Goal: Information Seeking & Learning: Understand process/instructions

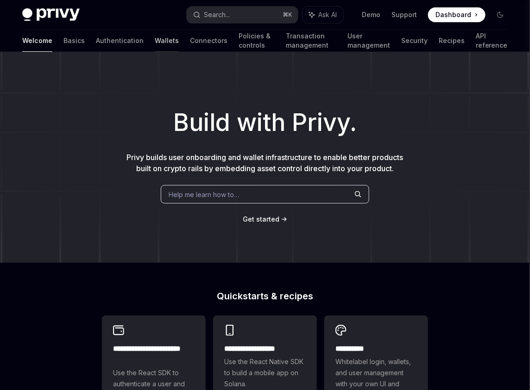
click at [155, 44] on link "Wallets" at bounding box center [167, 41] width 24 height 22
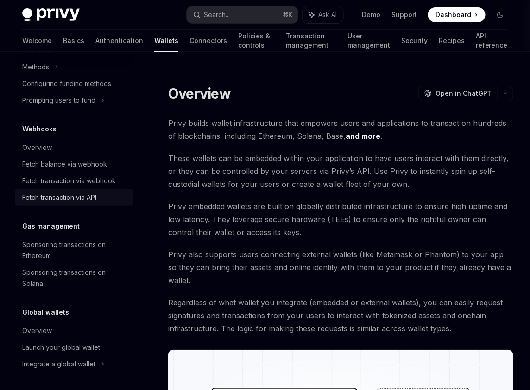
scroll to position [11, 0]
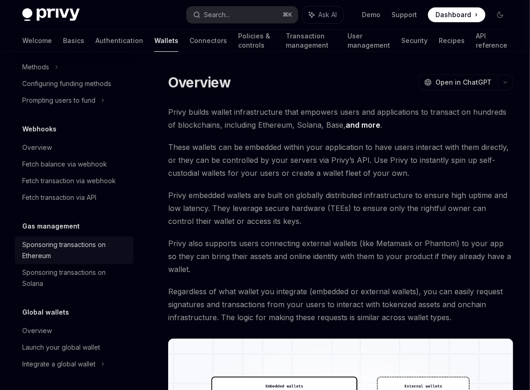
click at [77, 255] on div "Sponsoring transactions on Ethereum" at bounding box center [75, 250] width 106 height 22
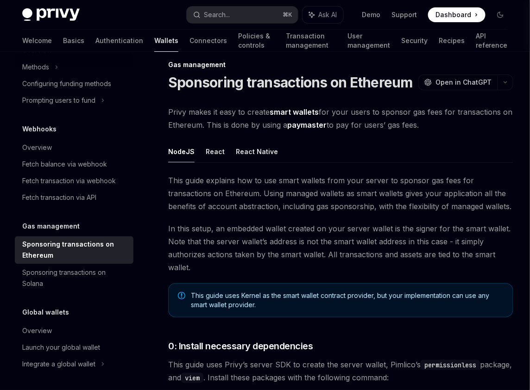
type textarea "*"
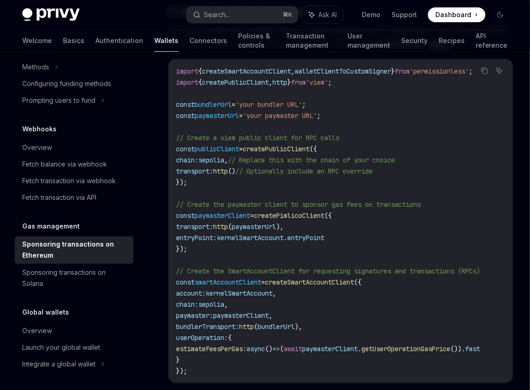
scroll to position [1043, 0]
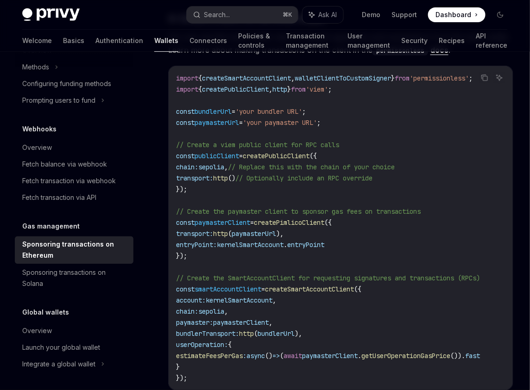
click at [301, 220] on span "createPimlicoClient" at bounding box center [289, 223] width 70 height 8
click at [324, 224] on span "createPimlicoClient" at bounding box center [289, 223] width 70 height 8
click at [234, 243] on span "kernelSmartAccount" at bounding box center [250, 245] width 67 height 8
drag, startPoint x: 234, startPoint y: 243, endPoint x: 275, endPoint y: 243, distance: 40.8
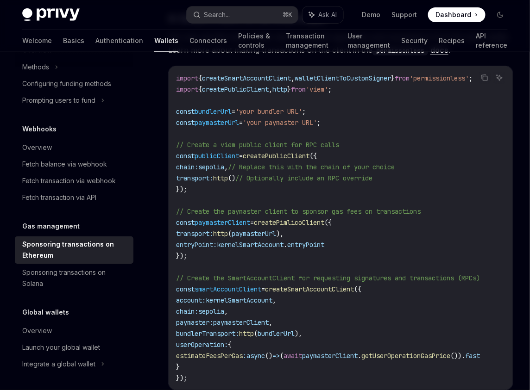
click at [275, 243] on span "kernelSmartAccount" at bounding box center [250, 245] width 67 height 8
click at [324, 245] on span "entryPoint" at bounding box center [305, 245] width 37 height 8
click at [272, 235] on span "paymasterUrl" at bounding box center [254, 234] width 44 height 8
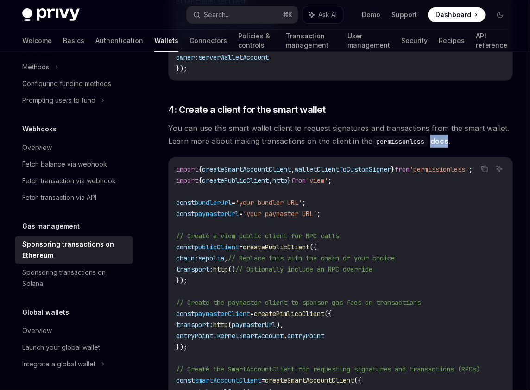
scroll to position [952, 0]
click at [272, 259] on span "// Replace this with the chain of your choice" at bounding box center [311, 258] width 167 height 8
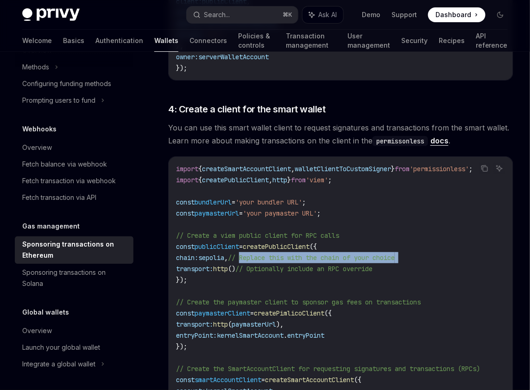
drag, startPoint x: 272, startPoint y: 259, endPoint x: 432, endPoint y: 259, distance: 159.8
click at [432, 259] on code "import { createSmartAccountClient , walletClientToCustomSigner } from 'permissi…" at bounding box center [340, 318] width 329 height 311
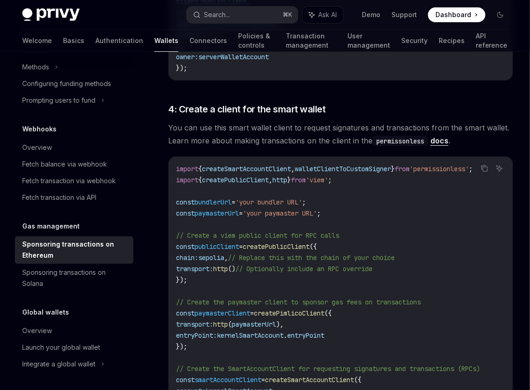
click at [331, 296] on code "import { createSmartAccountClient , walletClientToCustomSigner } from 'permissi…" at bounding box center [340, 318] width 329 height 311
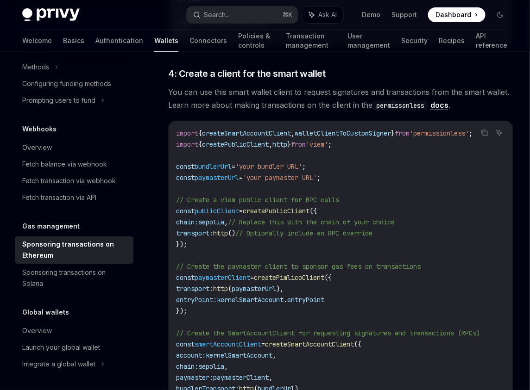
scroll to position [1002, 0]
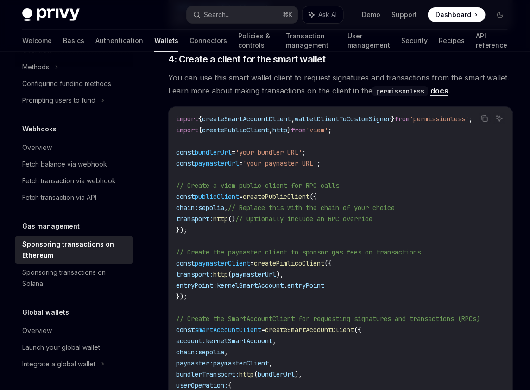
click at [292, 262] on span "createPimlicoClient" at bounding box center [289, 263] width 70 height 8
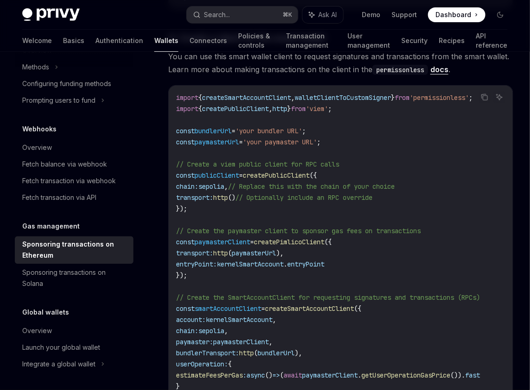
scroll to position [1024, 0]
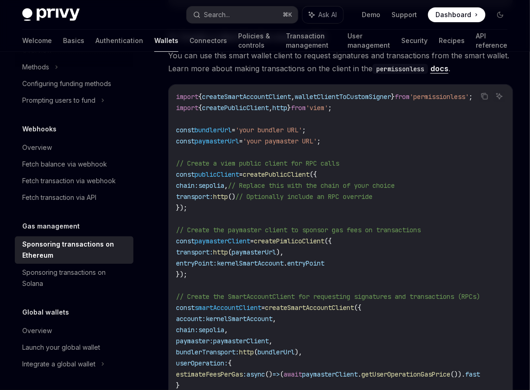
click at [235, 309] on span "smartAccountClient" at bounding box center [227, 308] width 67 height 8
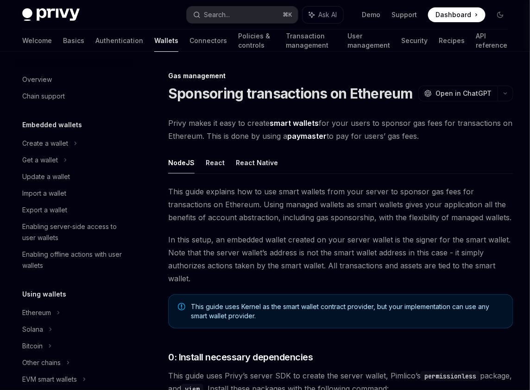
scroll to position [1070, 0]
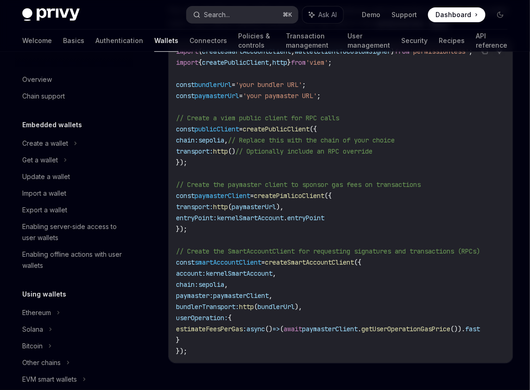
click at [213, 16] on div "Search..." at bounding box center [217, 14] width 26 height 11
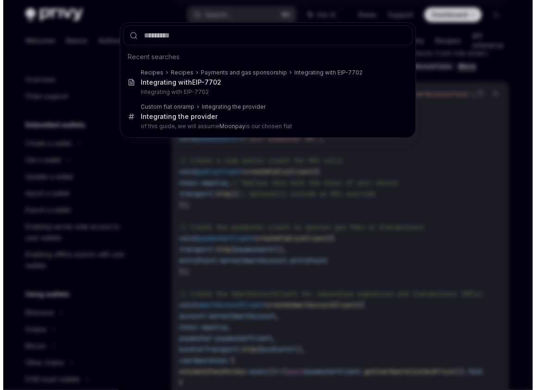
scroll to position [1056, 0]
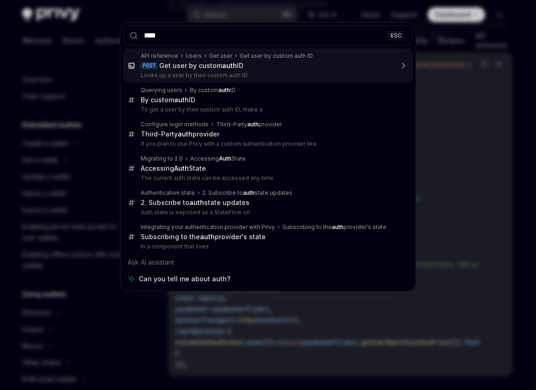
type input "****"
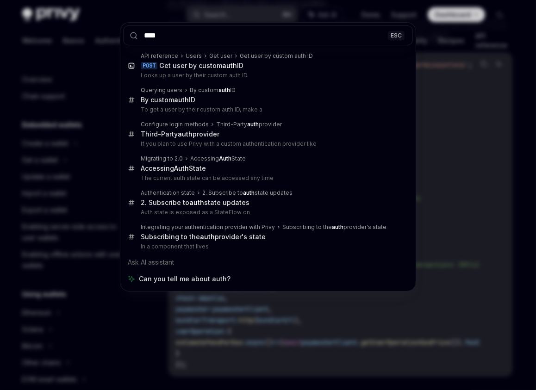
scroll to position [1043, 0]
